Goal: Task Accomplishment & Management: Manage account settings

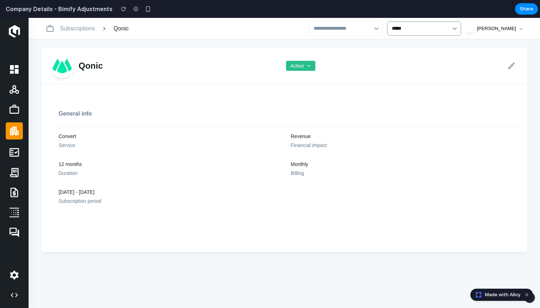
click at [301, 66] on button "Active" at bounding box center [300, 66] width 29 height 10
click at [301, 66] on div "Active Inactive Archived" at bounding box center [270, 163] width 540 height 290
click at [301, 66] on button "Active" at bounding box center [300, 66] width 29 height 10
click at [301, 66] on div "Active Inactive Archived" at bounding box center [270, 163] width 540 height 290
